Goal: Task Accomplishment & Management: Use online tool/utility

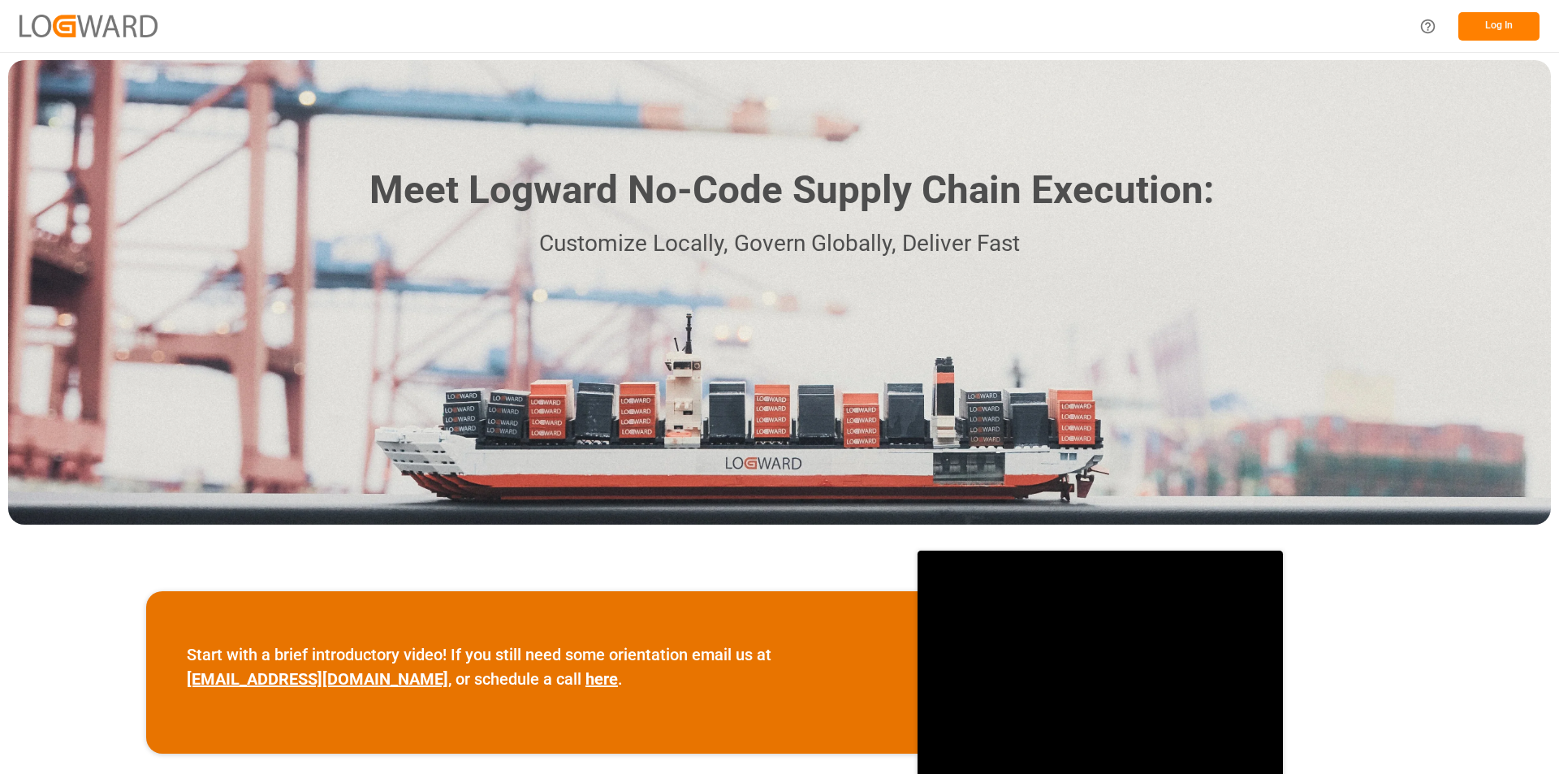
click at [1525, 26] on button "Log In" at bounding box center [1498, 26] width 81 height 28
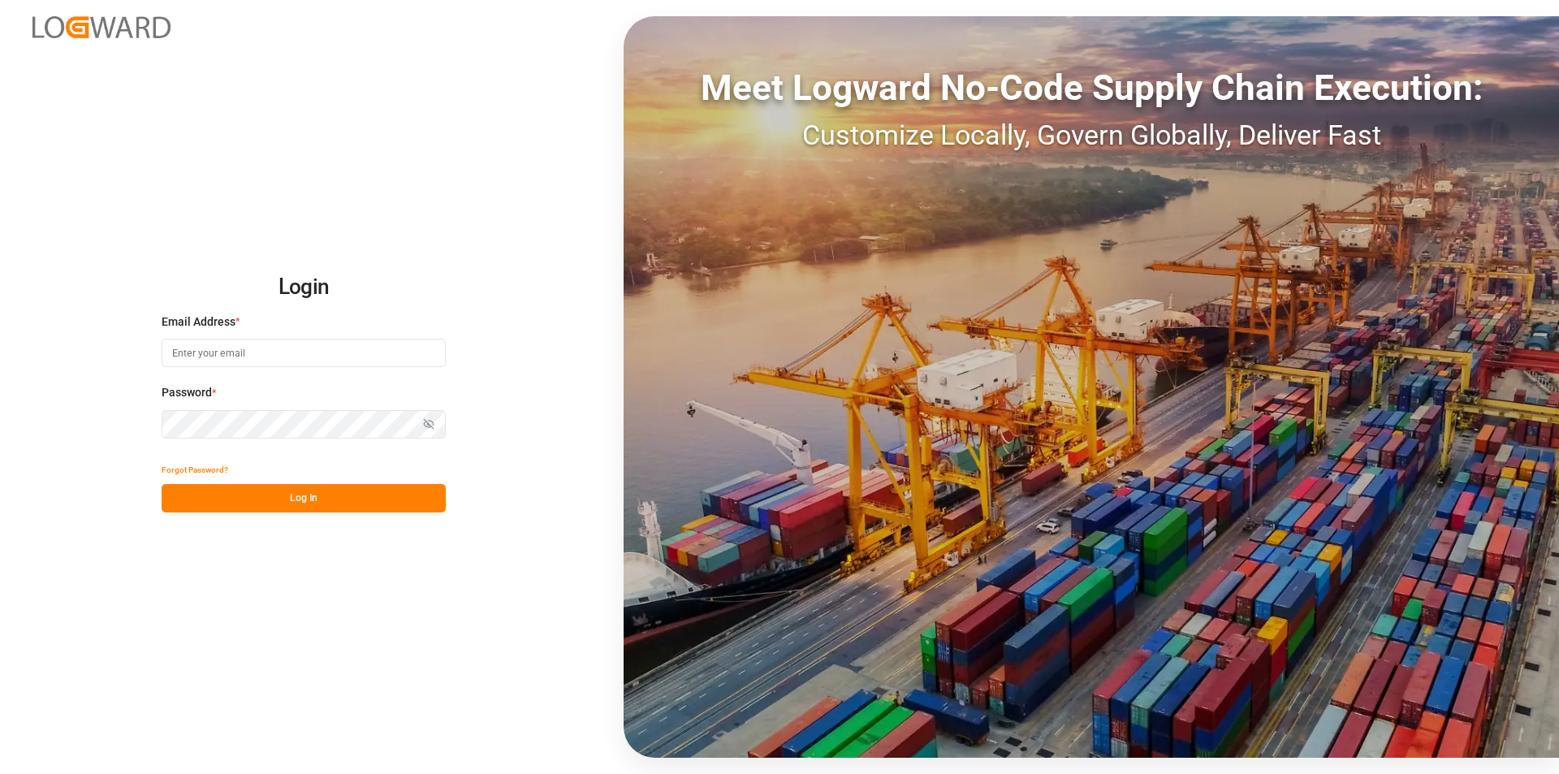
click at [229, 352] on input at bounding box center [304, 353] width 284 height 28
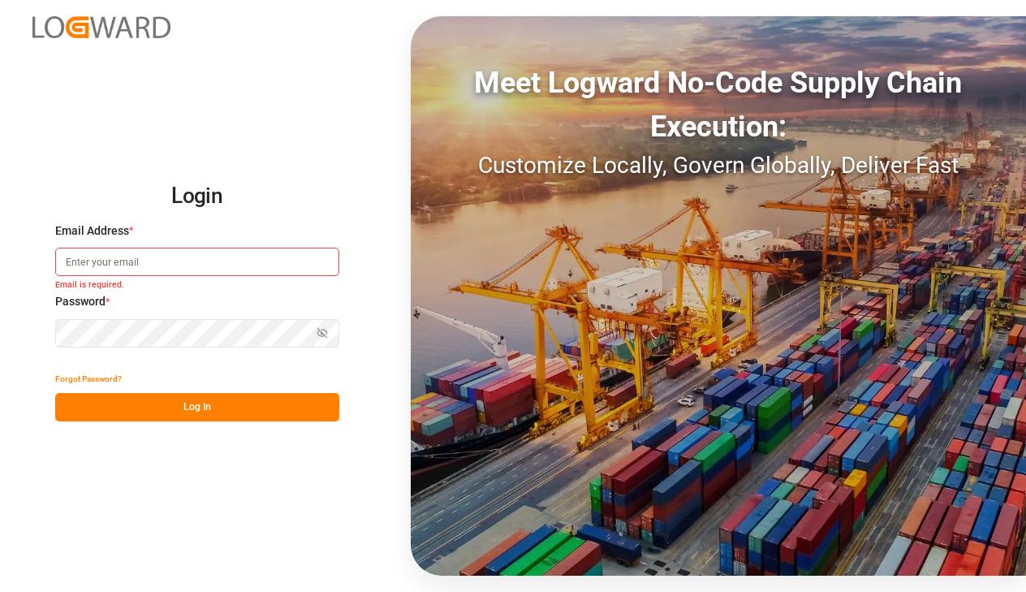
click at [149, 264] on input at bounding box center [197, 262] width 284 height 28
paste input "[PERSON_NAME][EMAIL_ADDRESS][PERSON_NAME][DOMAIN_NAME]"
type input "[PERSON_NAME][EMAIL_ADDRESS][PERSON_NAME][DOMAIN_NAME]"
click at [137, 401] on button "Log In" at bounding box center [197, 407] width 284 height 28
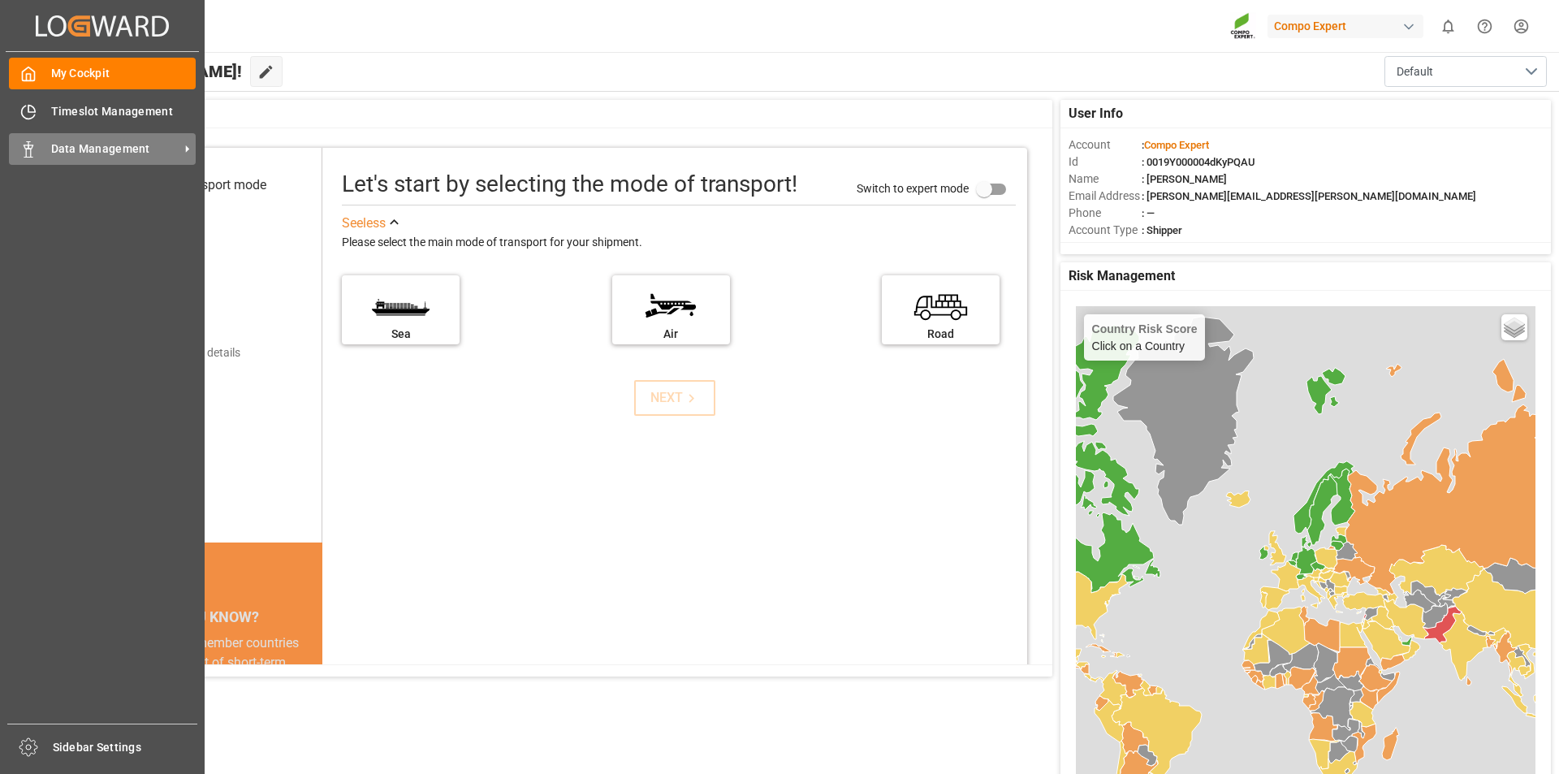
click at [28, 141] on icon at bounding box center [28, 149] width 16 height 16
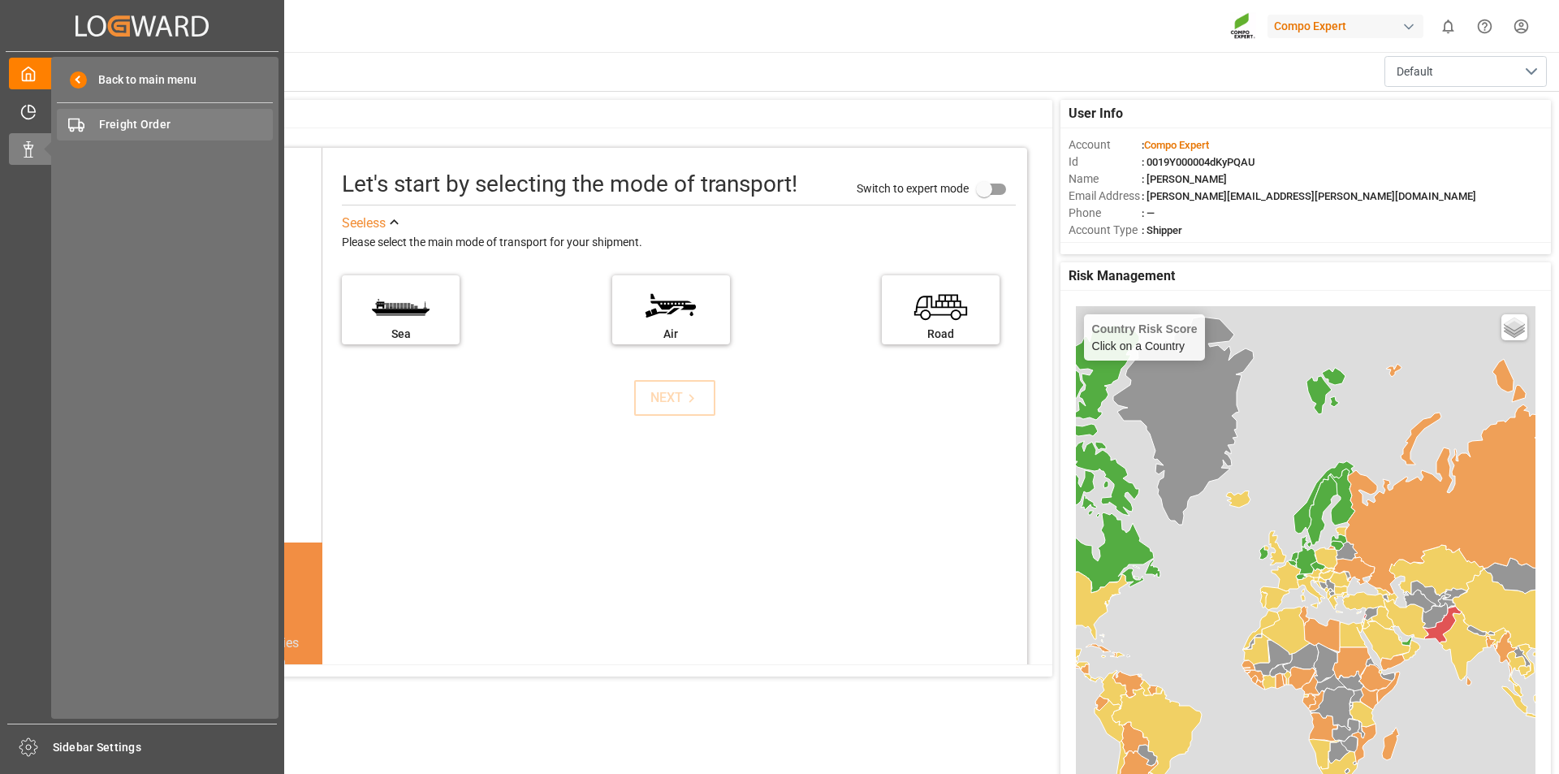
click at [152, 123] on span "Freight Order" at bounding box center [186, 124] width 175 height 17
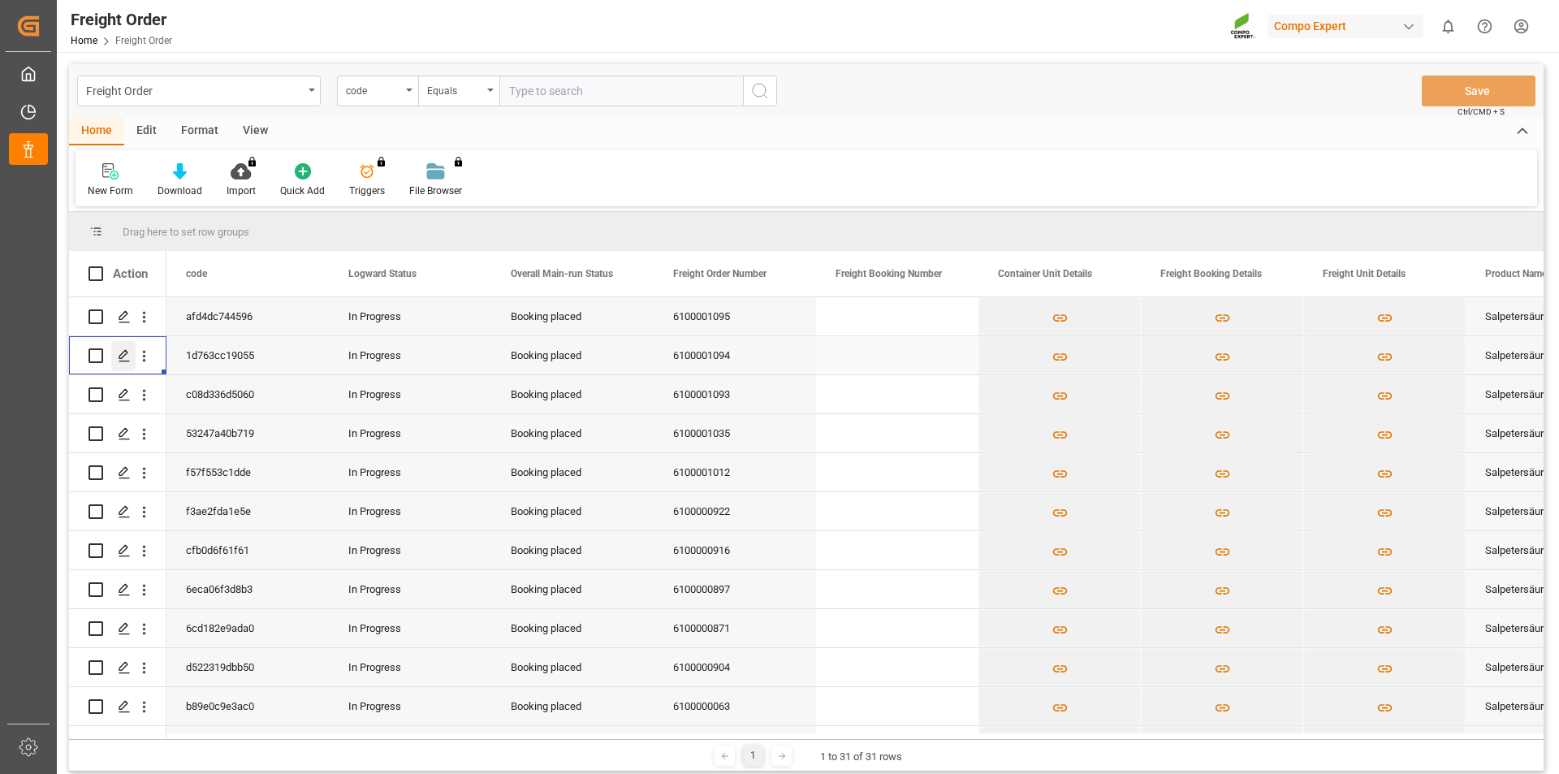
click at [125, 358] on icon "Press SPACE to select this row." at bounding box center [124, 355] width 13 height 13
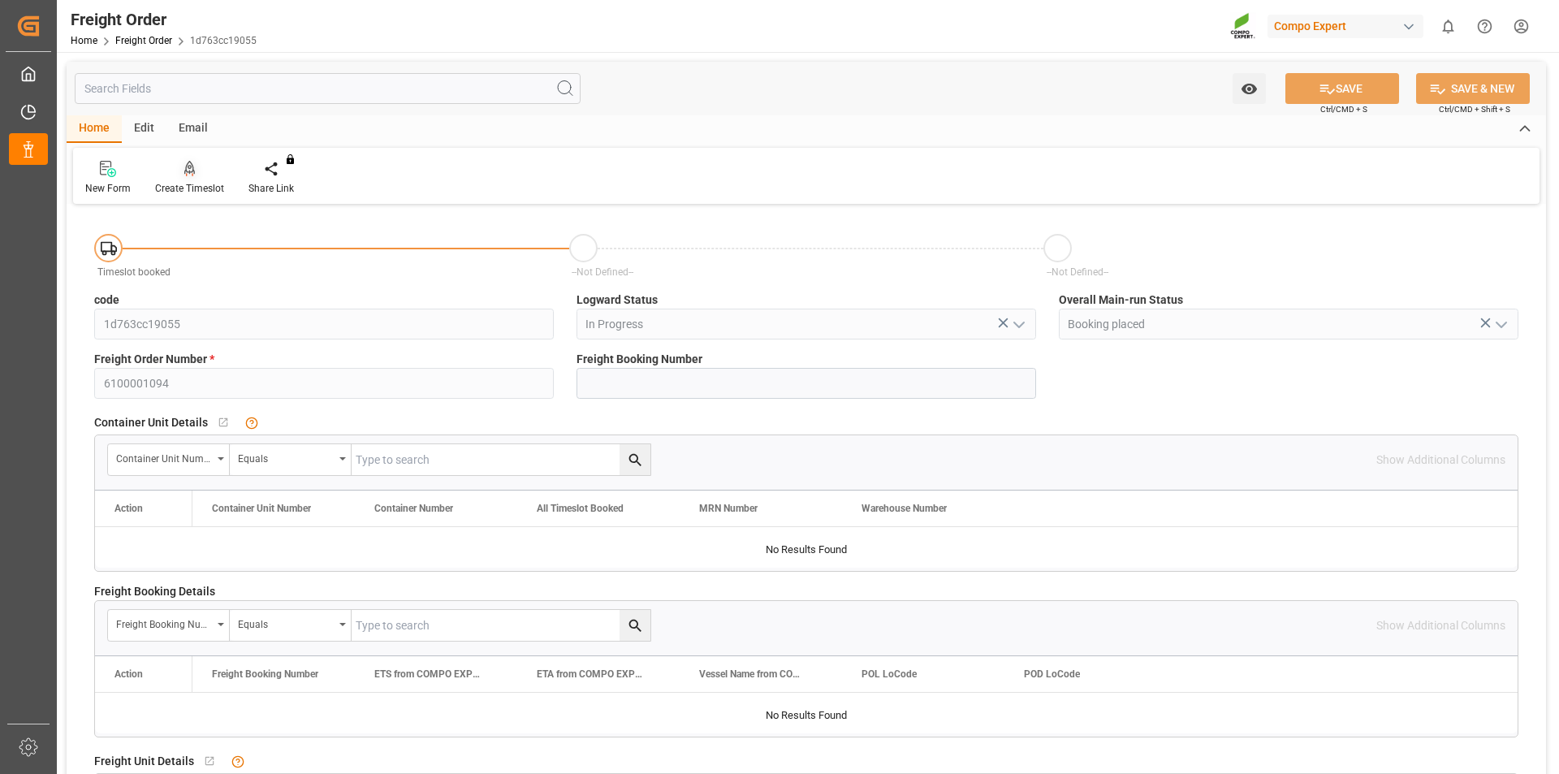
click at [189, 180] on div "Create Timeslot" at bounding box center [189, 178] width 93 height 36
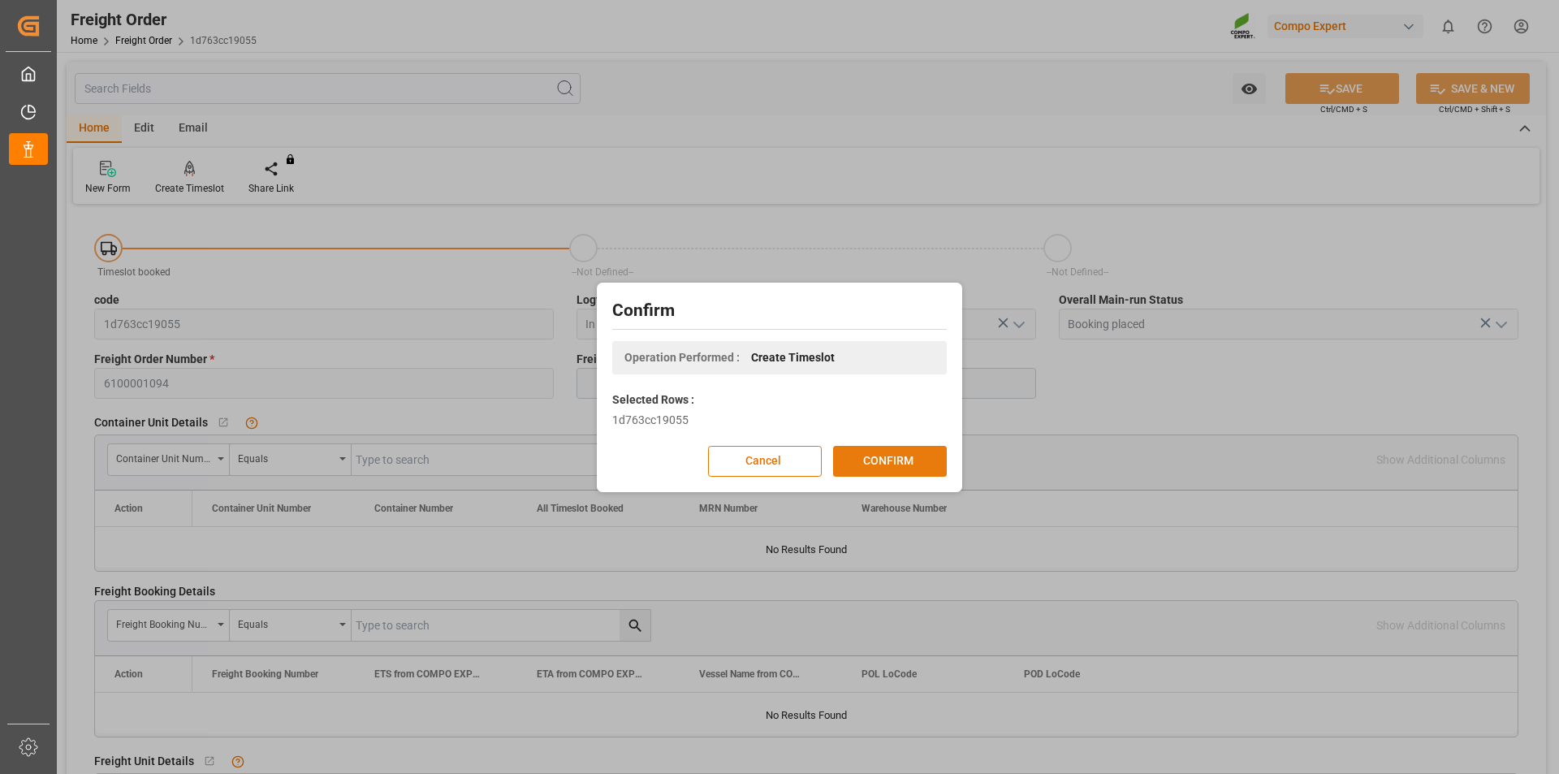
click at [873, 454] on button "CONFIRM" at bounding box center [890, 461] width 114 height 31
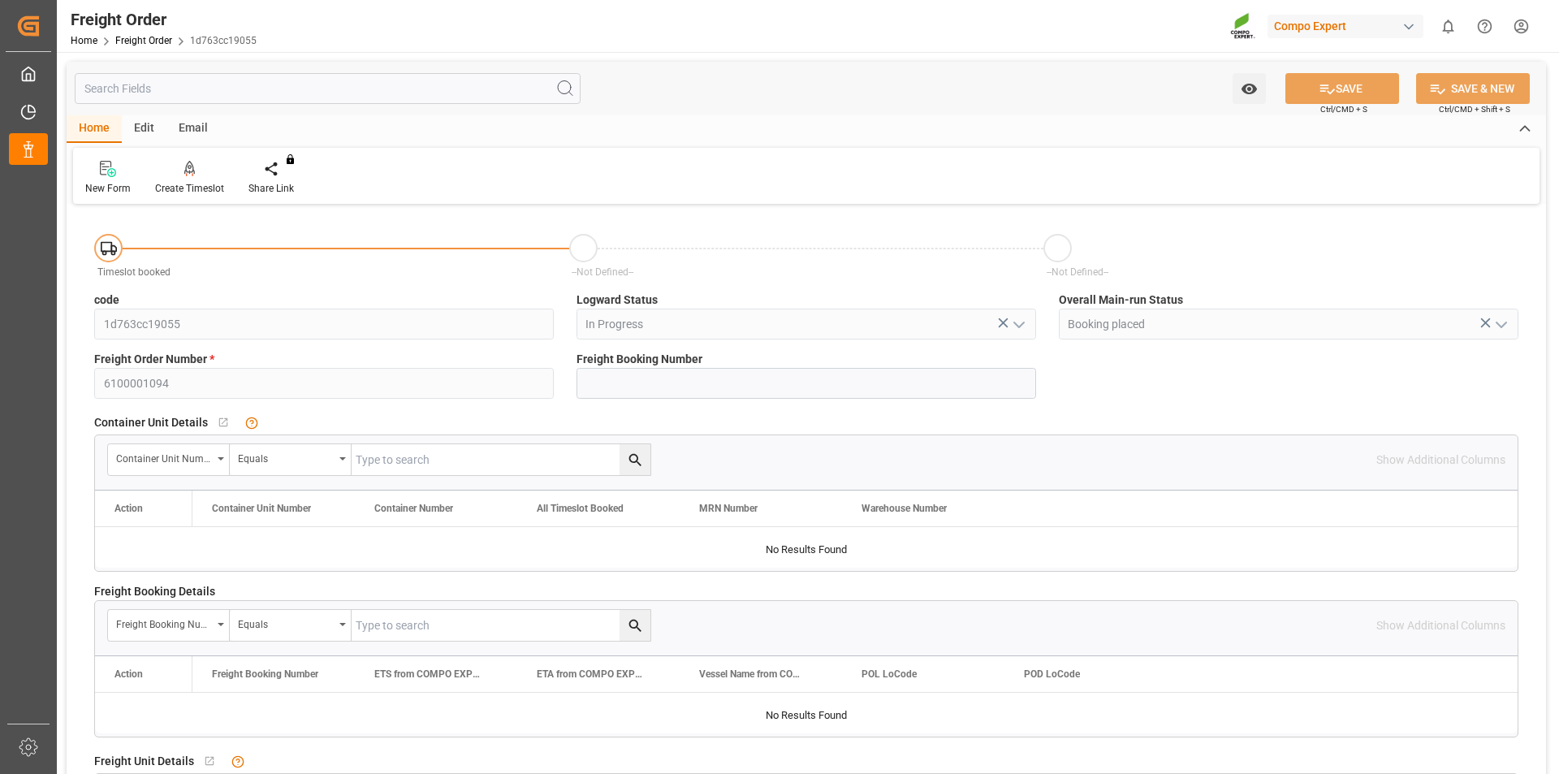
click at [1523, 26] on html "Created by potrace 1.15, written by [PERSON_NAME] [DATE]-[DATE] Created by potr…" at bounding box center [779, 387] width 1559 height 774
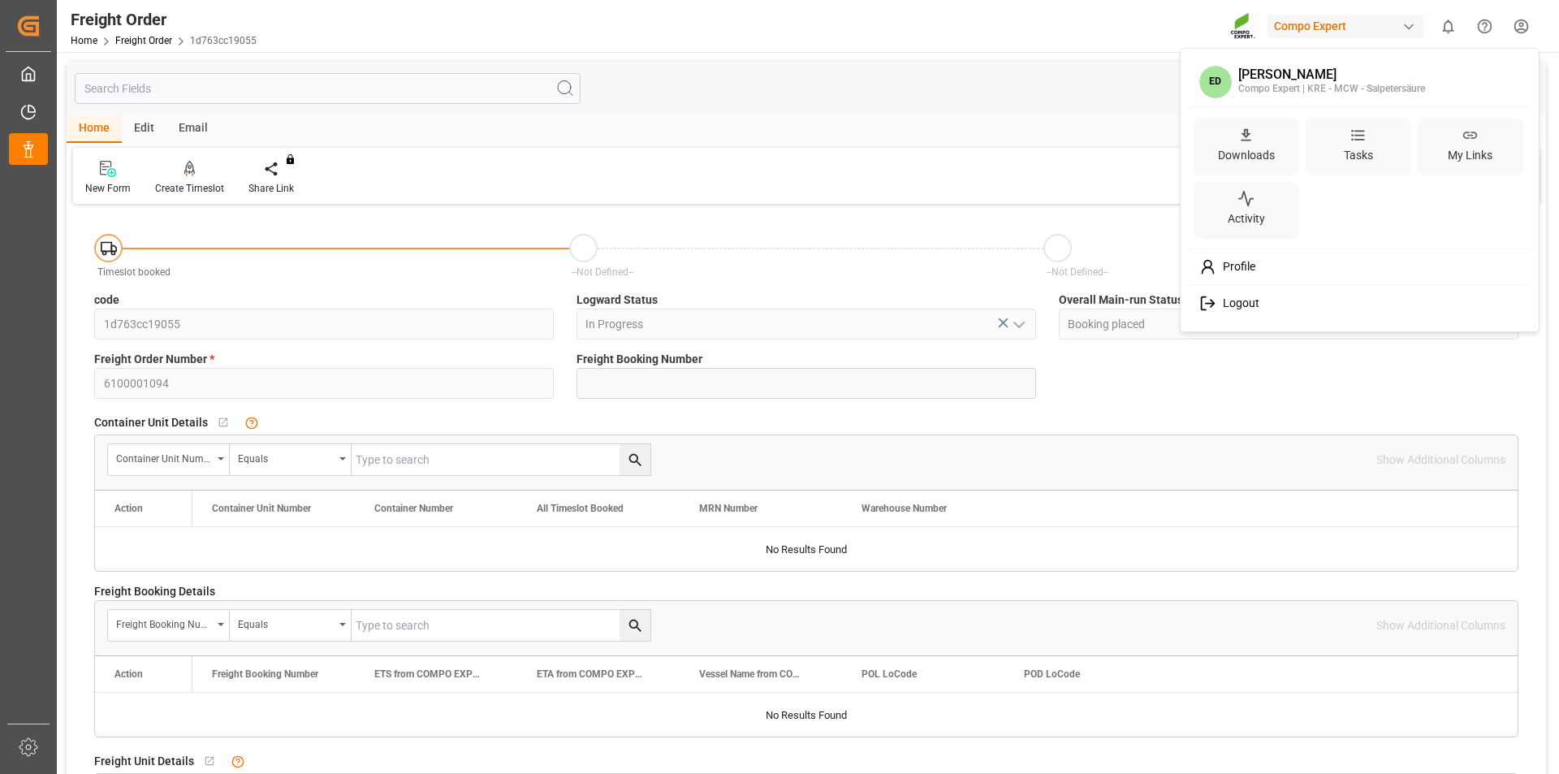
drag, startPoint x: 1247, startPoint y: 306, endPoint x: 1281, endPoint y: 290, distance: 37.8
click at [1247, 305] on span "Logout" at bounding box center [1237, 303] width 43 height 15
